Goal: Task Accomplishment & Management: Manage account settings

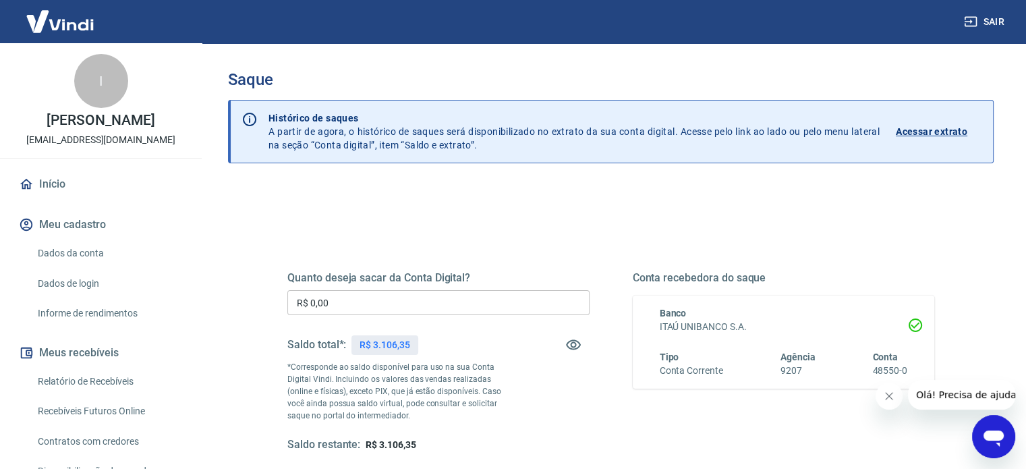
click at [368, 300] on input "R$ 0,00" at bounding box center [438, 302] width 302 height 25
drag, startPoint x: 368, startPoint y: 300, endPoint x: 175, endPoint y: 288, distance: 192.7
click at [176, 288] on div "Sair I [PERSON_NAME] [EMAIL_ADDRESS][DOMAIN_NAME] Início Meu cadastro Dados da …" at bounding box center [513, 234] width 1026 height 469
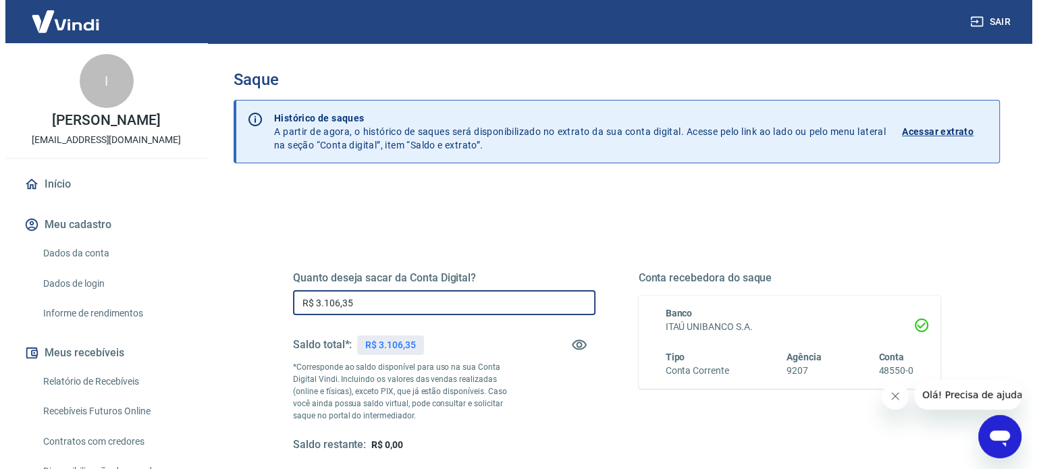
scroll to position [135, 0]
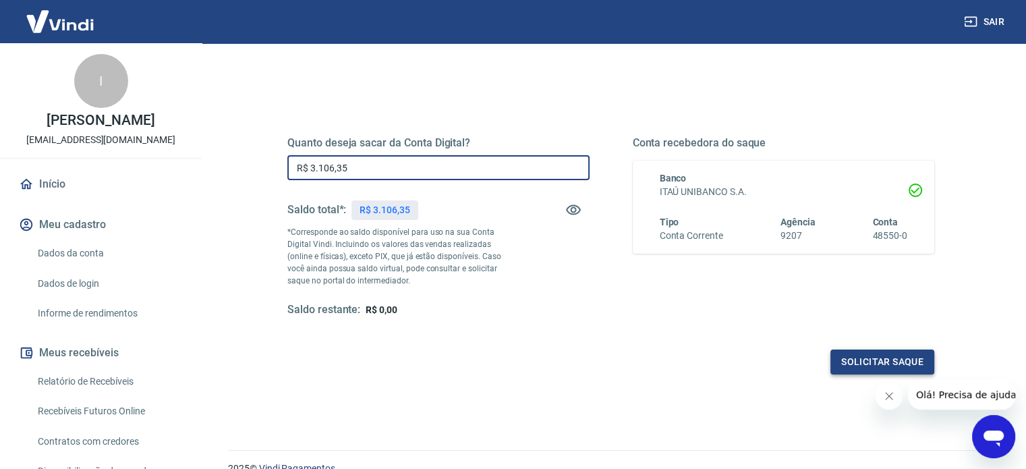
type input "R$ 3.106,35"
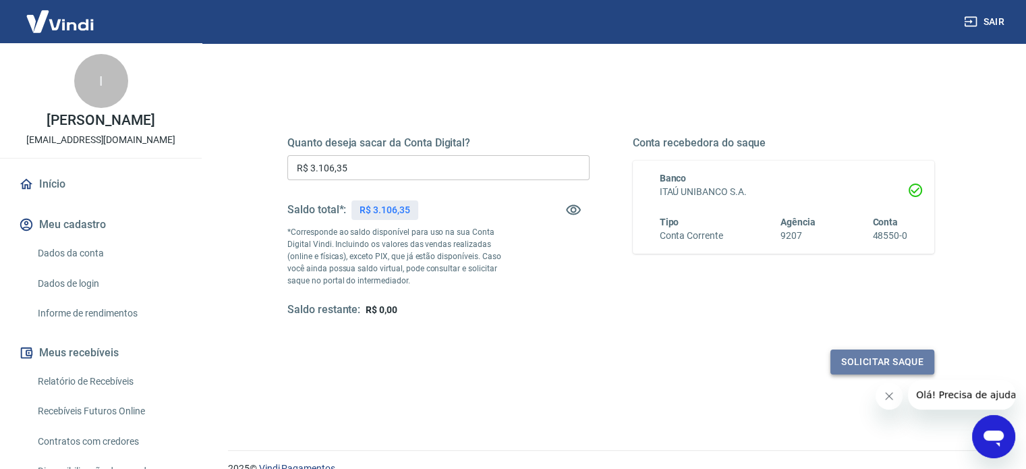
click at [860, 361] on button "Solicitar saque" at bounding box center [883, 362] width 104 height 25
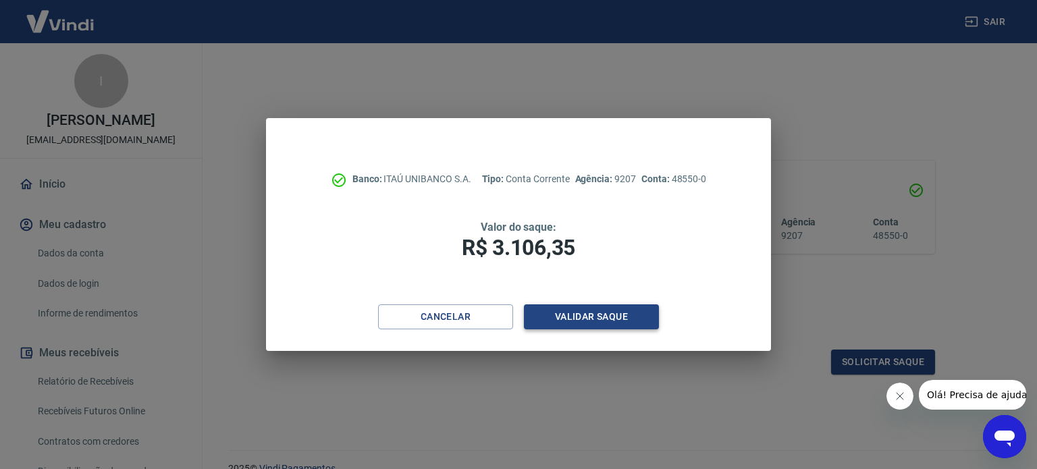
click at [625, 321] on button "Validar saque" at bounding box center [591, 316] width 135 height 25
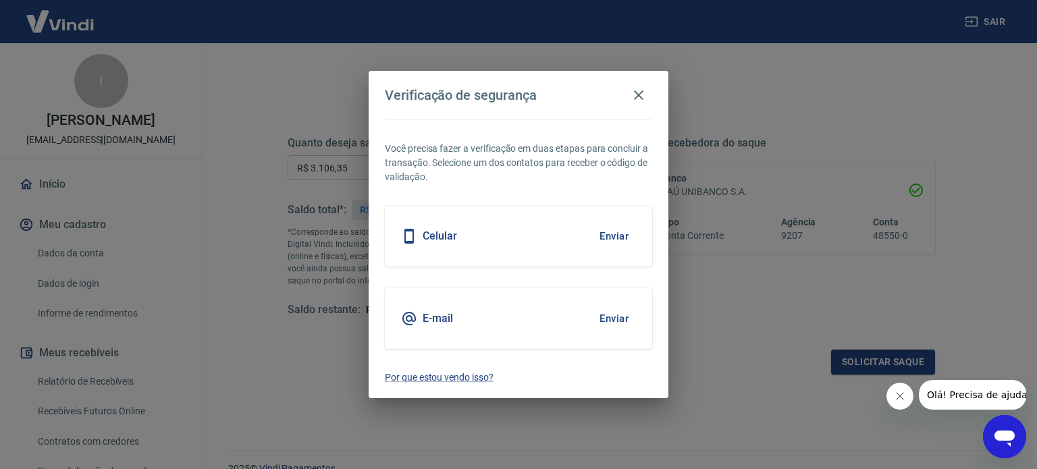
click at [613, 229] on button "Enviar" at bounding box center [614, 236] width 44 height 28
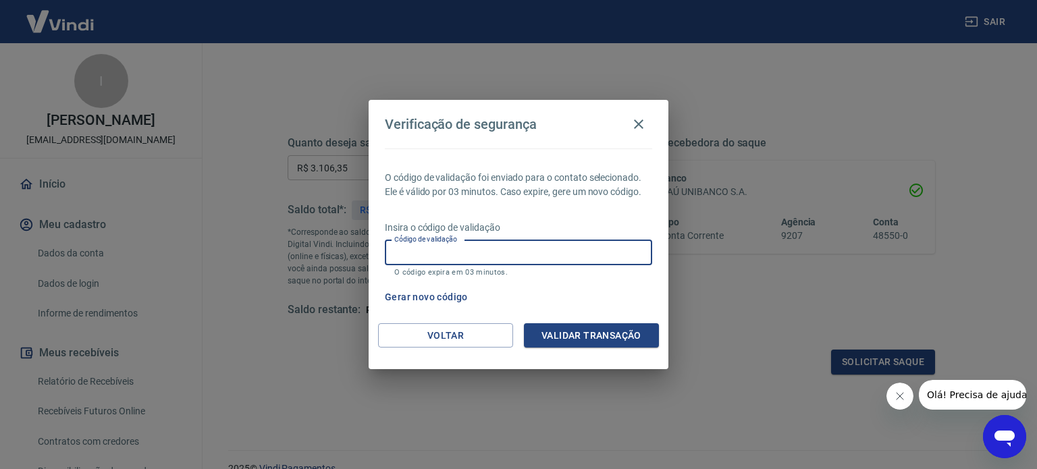
click at [487, 252] on input "Código de validação" at bounding box center [518, 252] width 267 height 25
type input "670155"
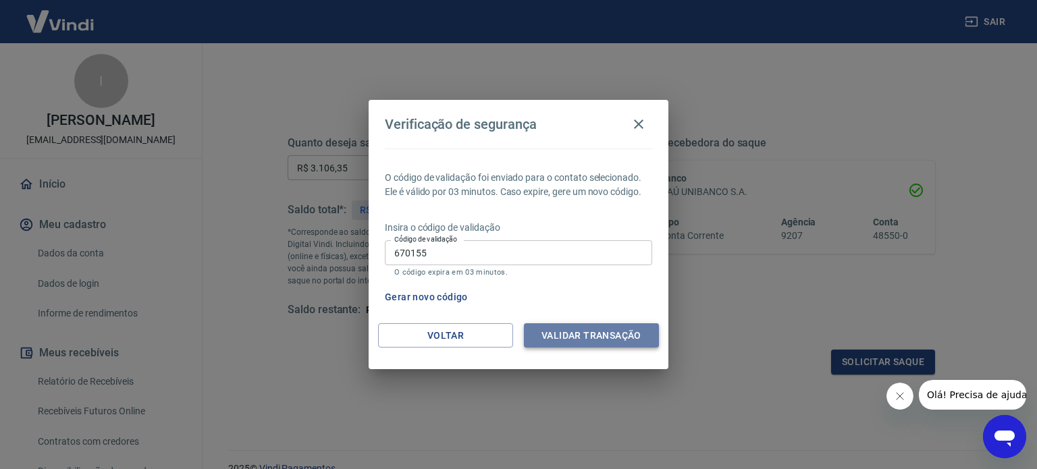
click at [603, 329] on button "Validar transação" at bounding box center [591, 335] width 135 height 25
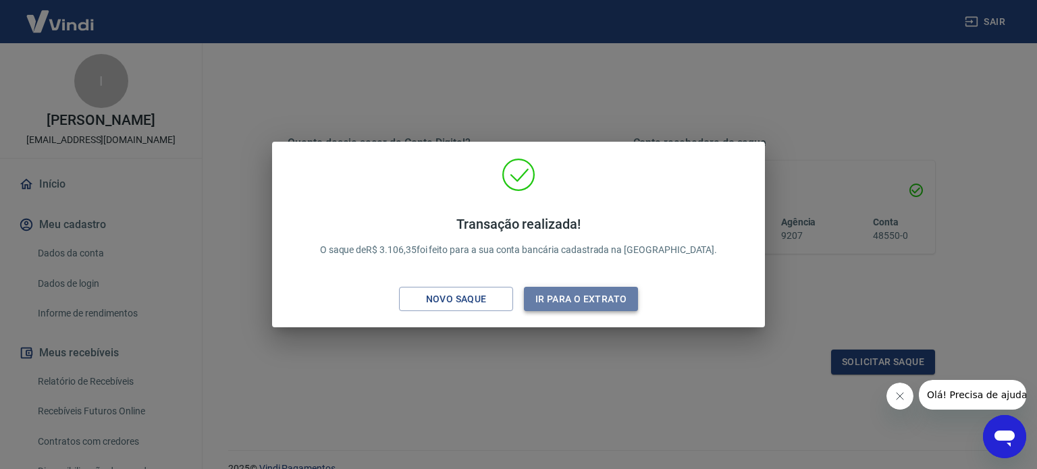
click at [583, 295] on button "Ir para o extrato" at bounding box center [581, 299] width 114 height 25
